Goal: Task Accomplishment & Management: Manage account settings

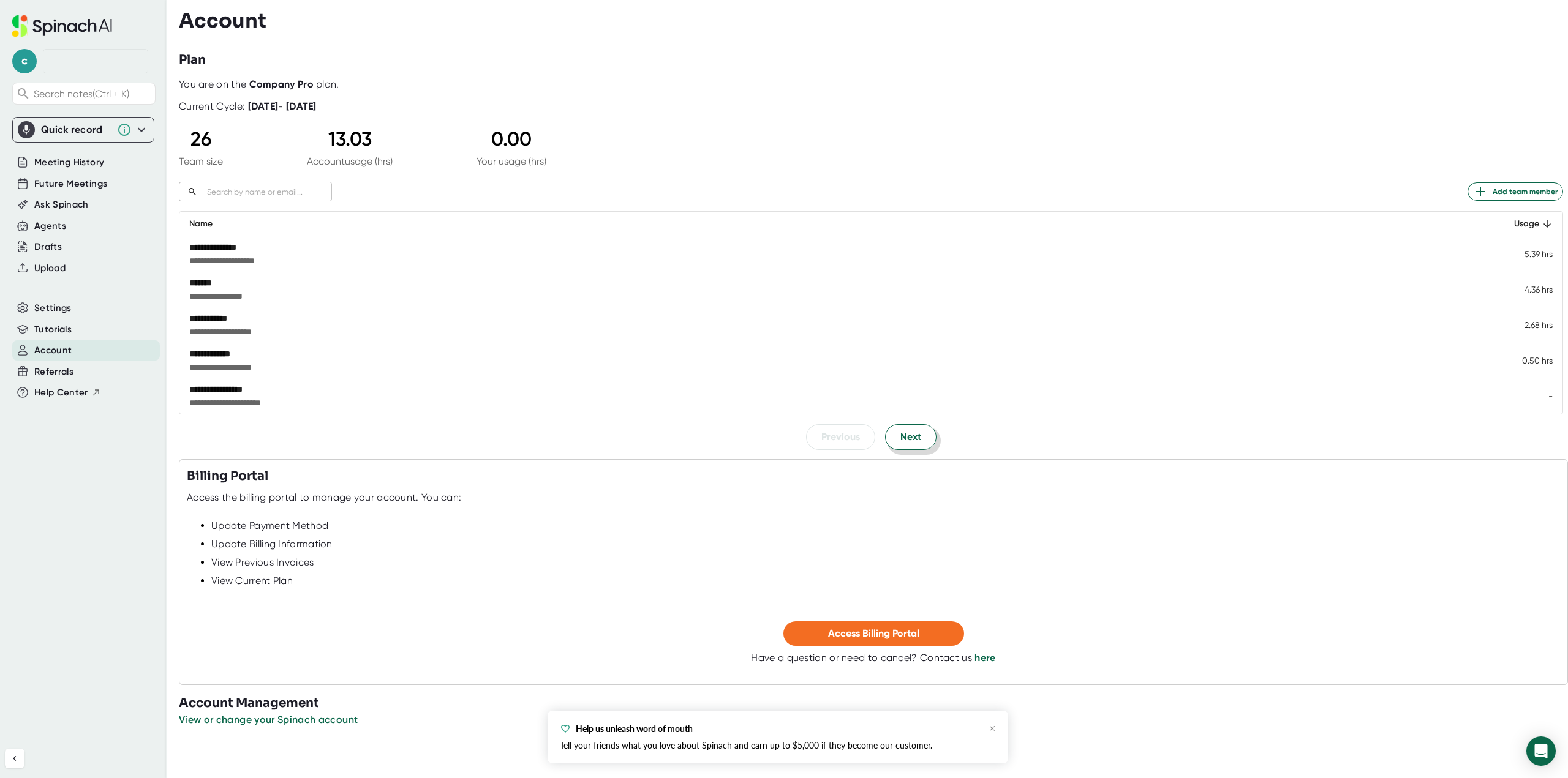
click at [900, 437] on span "Next" at bounding box center [911, 437] width 20 height 15
click at [918, 436] on button "Next" at bounding box center [910, 437] width 51 height 26
click at [915, 437] on button "Next" at bounding box center [910, 437] width 51 height 26
click at [913, 439] on span "Next" at bounding box center [911, 437] width 20 height 15
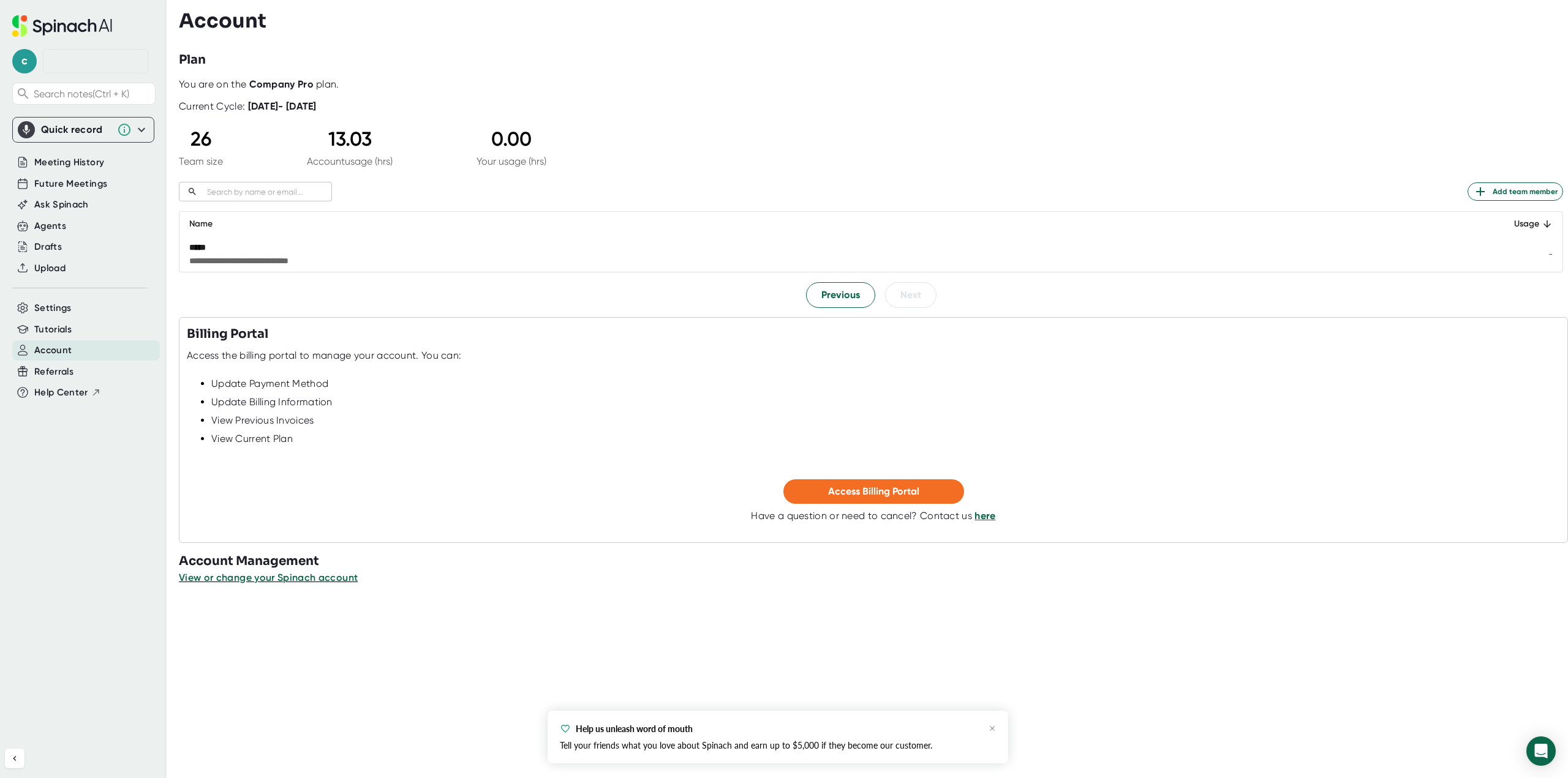
click at [831, 275] on div "**********" at bounding box center [871, 193] width 1384 height 230
click at [831, 289] on span "Previous" at bounding box center [840, 295] width 38 height 15
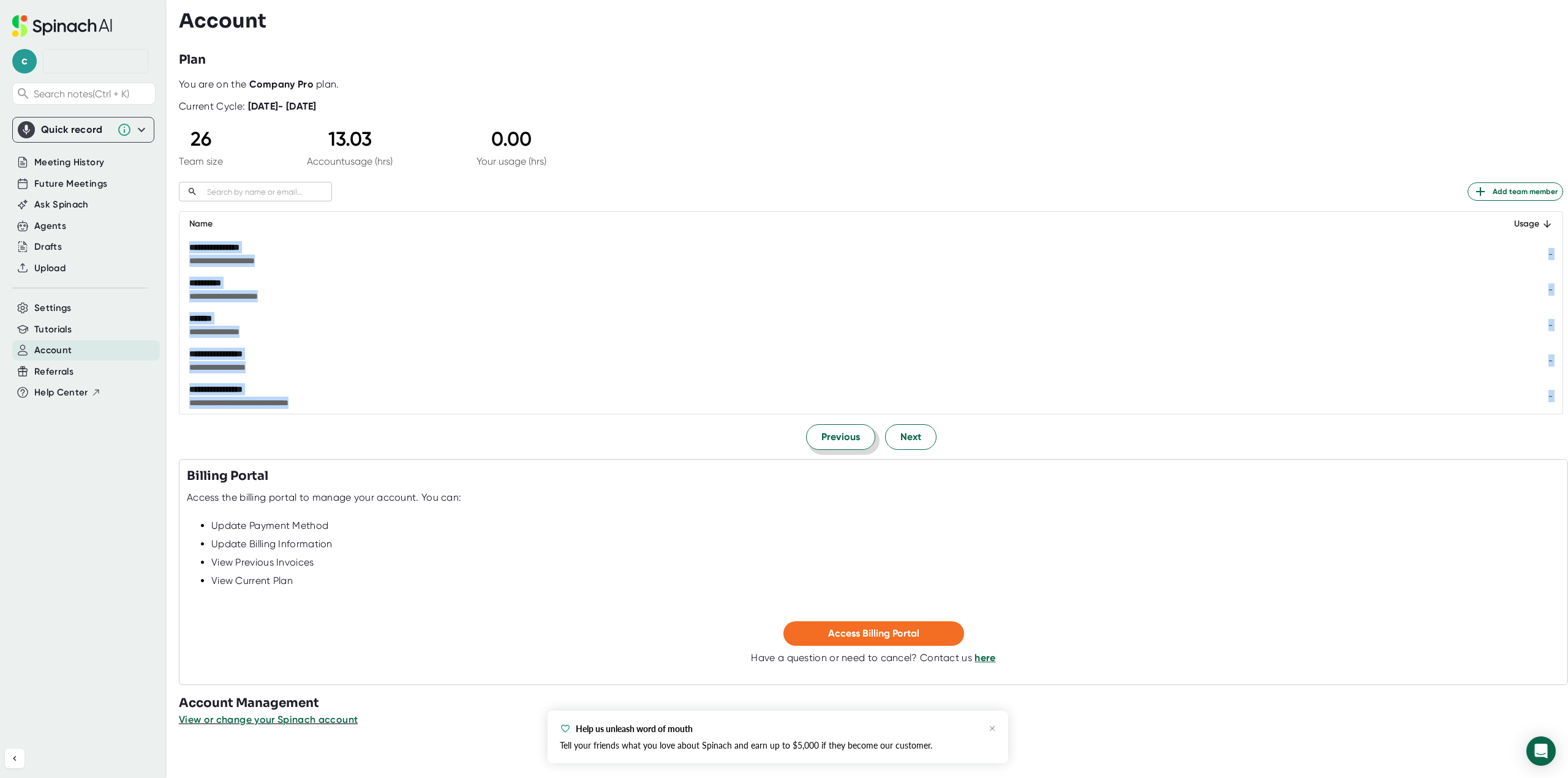
click at [831, 290] on span "**********" at bounding box center [673, 296] width 968 height 12
click at [824, 428] on button "Previous" at bounding box center [841, 437] width 69 height 26
click at [823, 440] on span "Previous" at bounding box center [840, 437] width 38 height 15
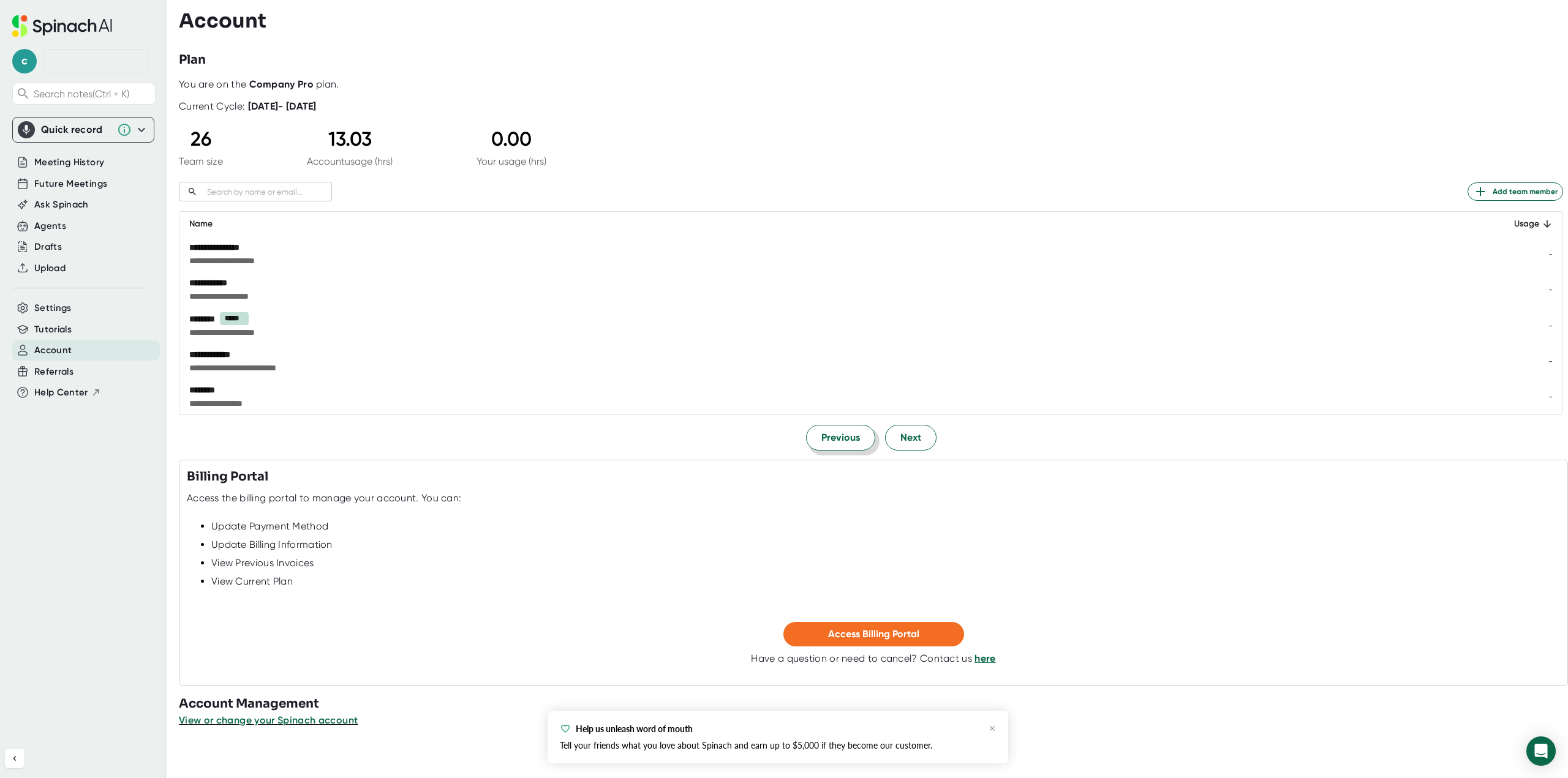
click at [824, 441] on span "Previous" at bounding box center [840, 437] width 38 height 15
click at [997, 736] on div "Help us unleash word of mouth Tell your friends what you love about Spinach and…" at bounding box center [777, 737] width 461 height 53
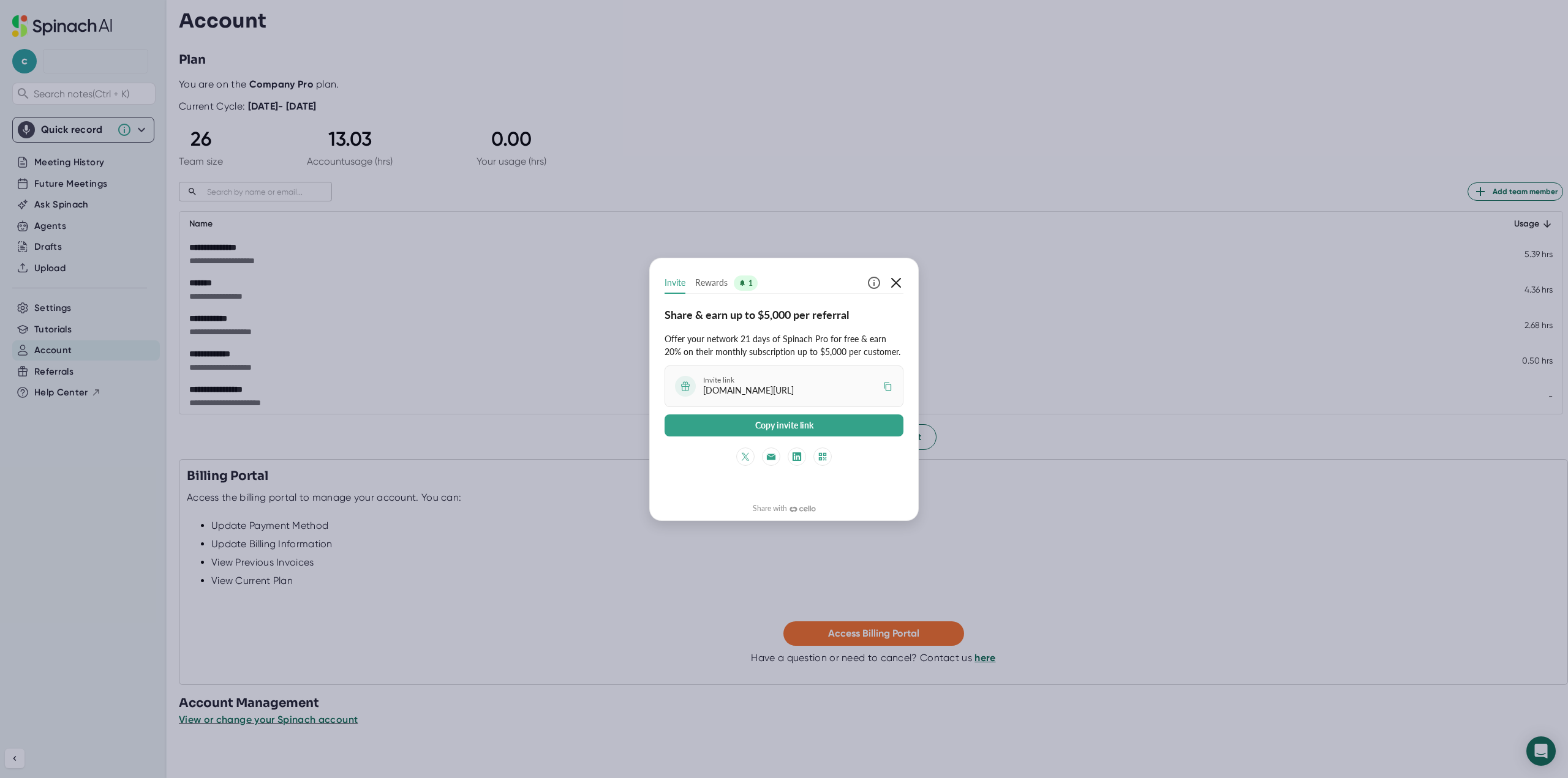
click at [898, 280] on icon "button" at bounding box center [896, 283] width 15 height 15
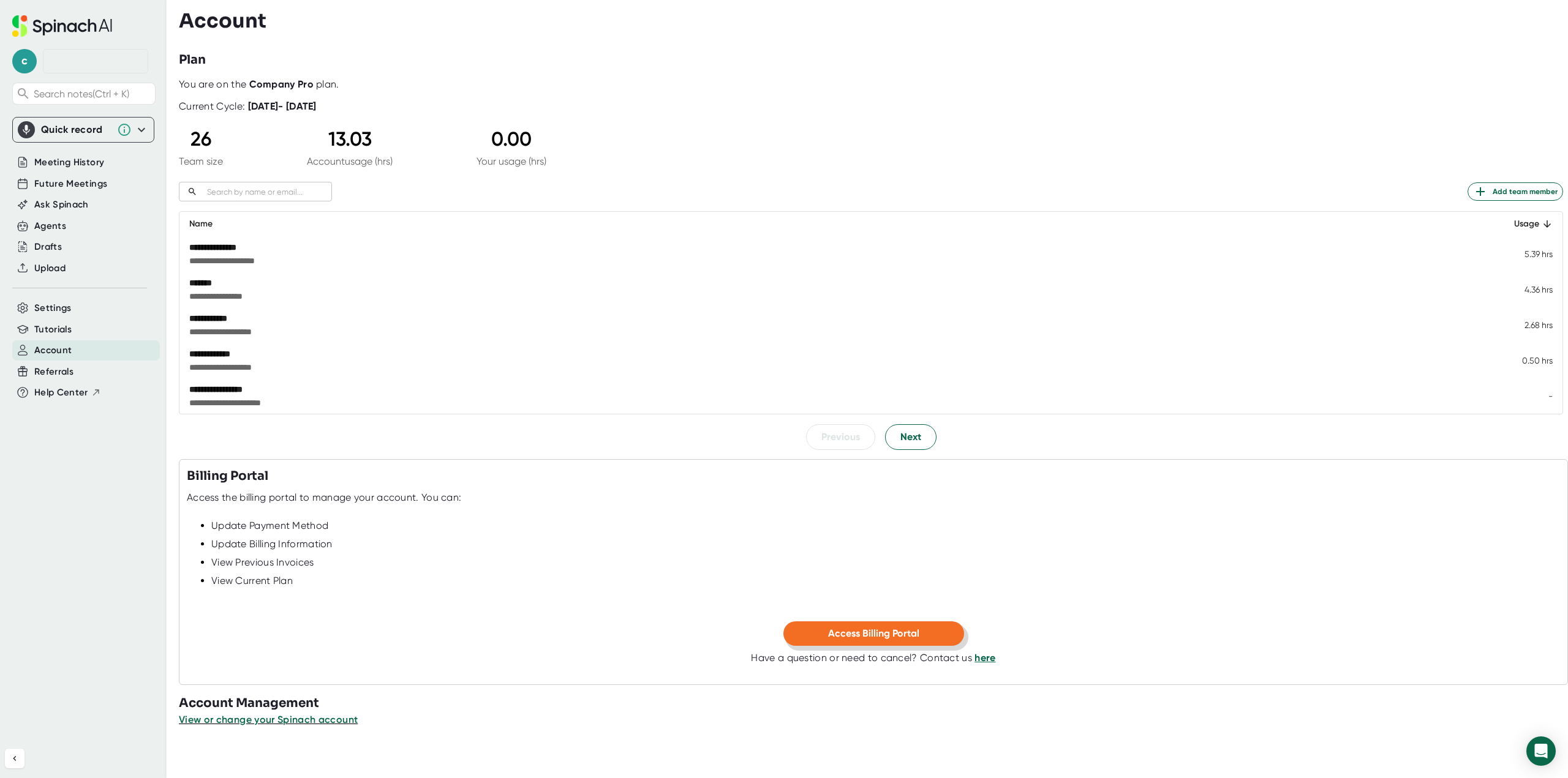
click at [923, 635] on button "Access Billing Portal" at bounding box center [873, 634] width 181 height 24
